Goal: Navigation & Orientation: Find specific page/section

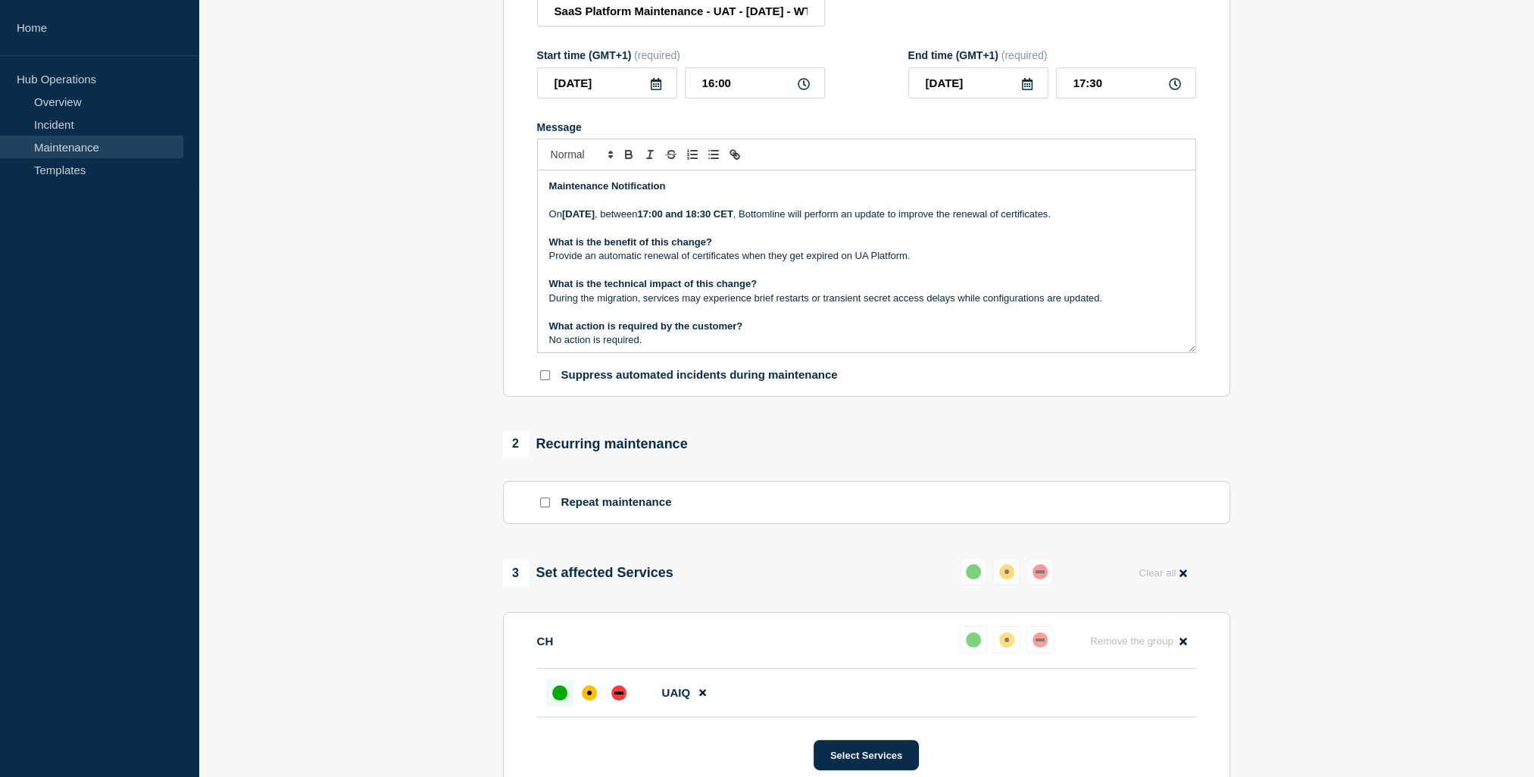
scroll to position [143, 0]
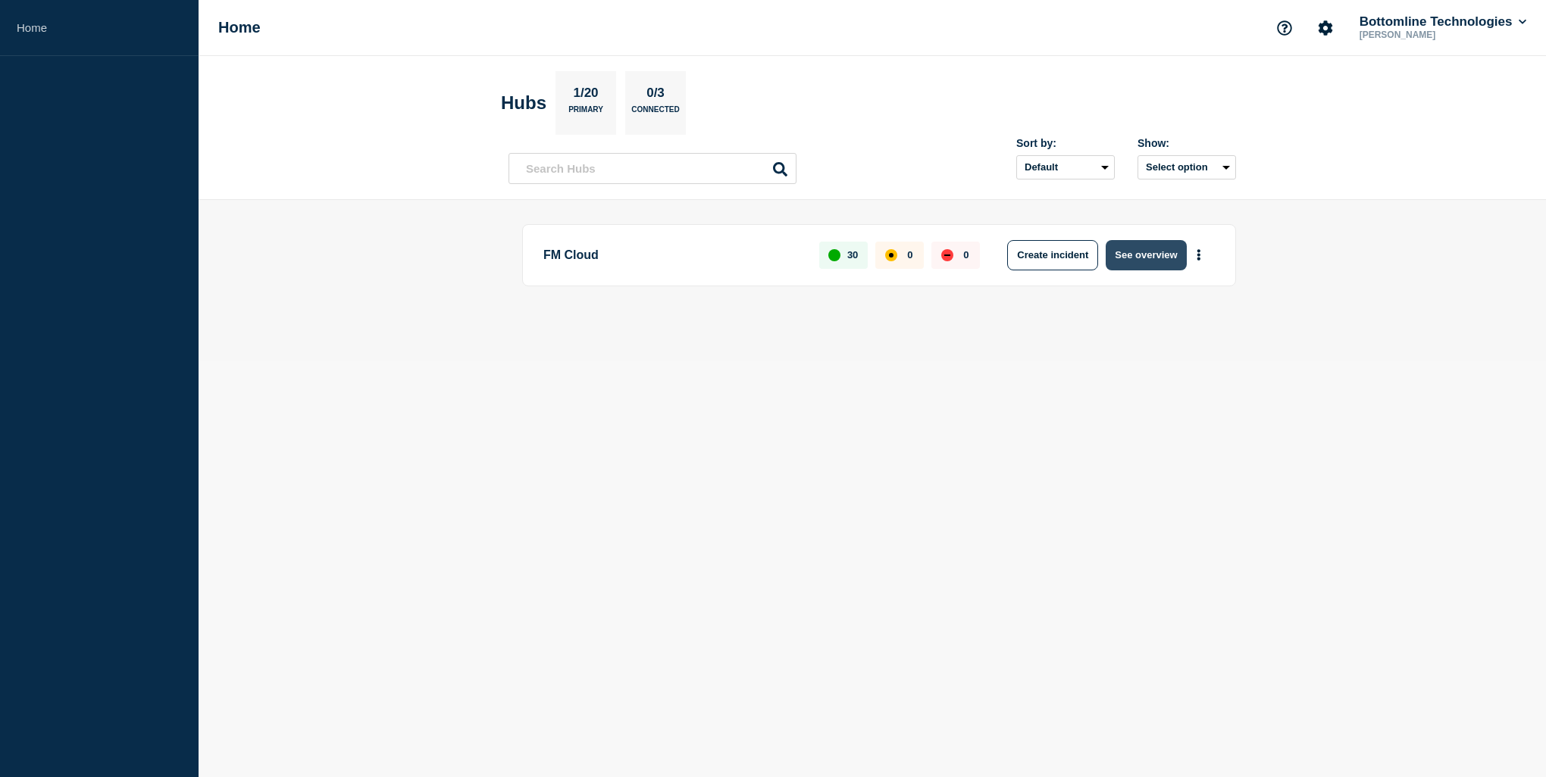
click at [1160, 250] on button "See overview" at bounding box center [1145, 255] width 80 height 30
